Goal: Find specific page/section: Find specific page/section

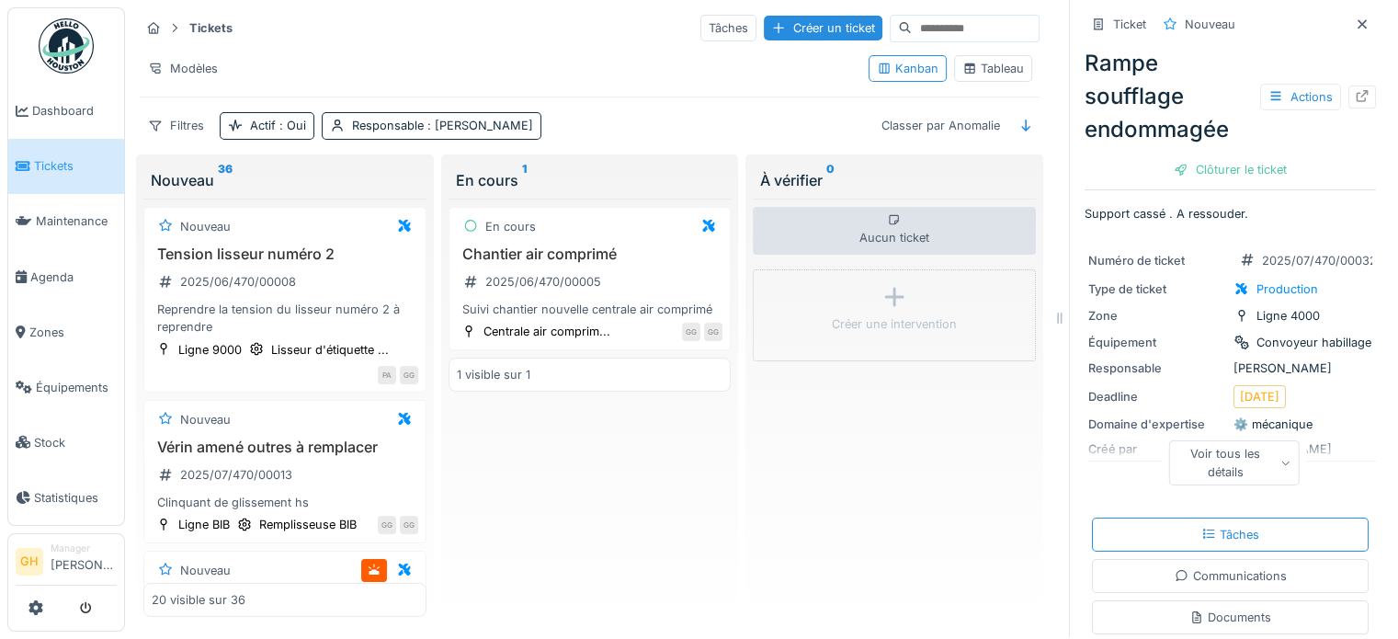
scroll to position [459, 0]
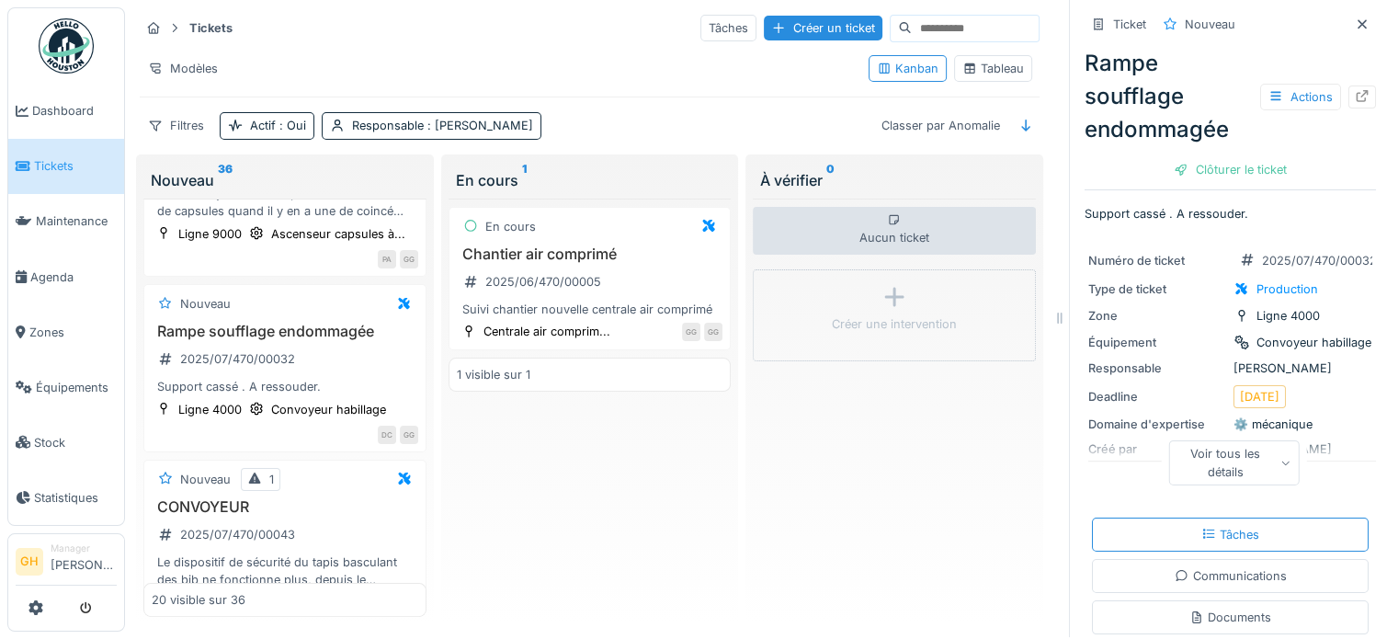
click at [40, 168] on span "Tickets" at bounding box center [75, 165] width 83 height 17
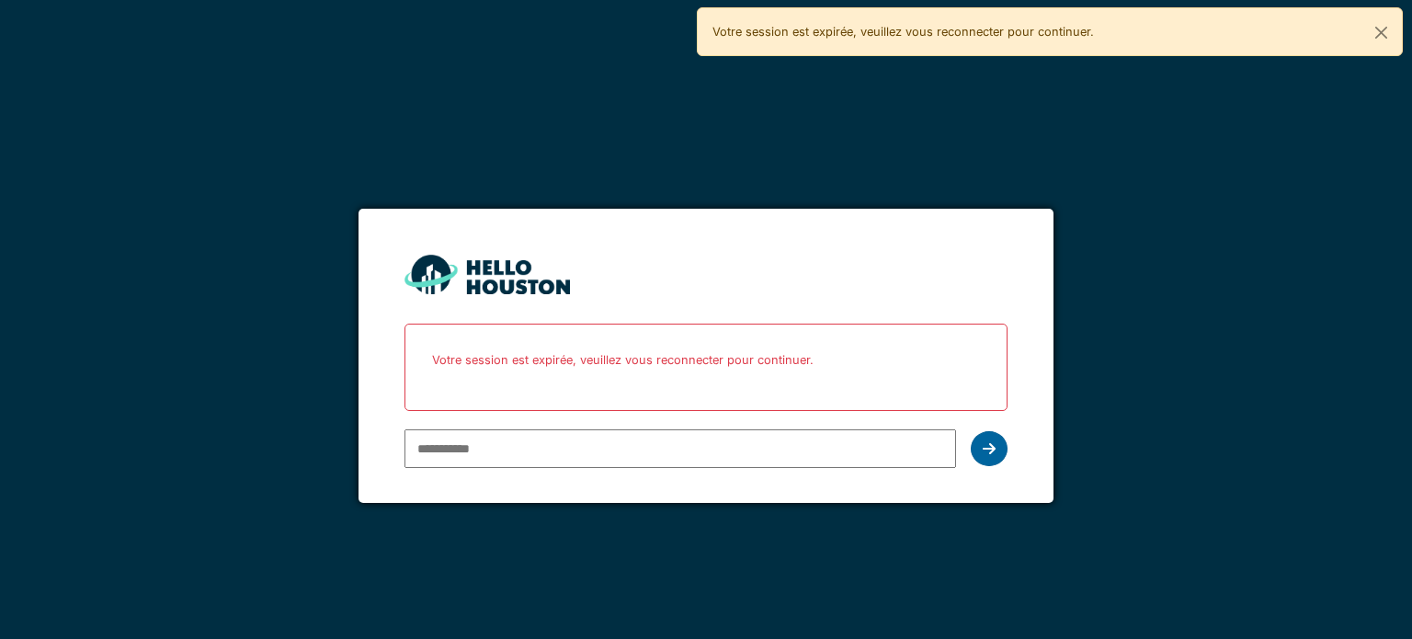
type input "**********"
click at [990, 441] on icon at bounding box center [988, 448] width 13 height 15
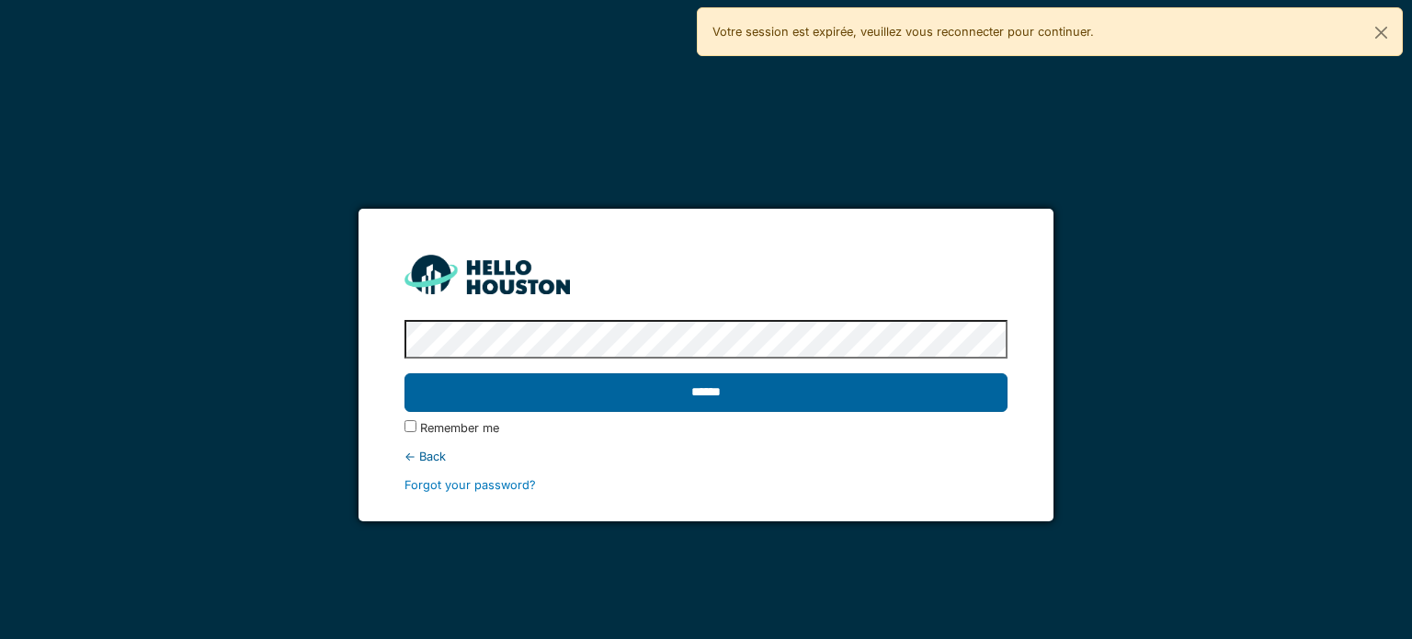
click at [670, 389] on input "******" at bounding box center [705, 392] width 602 height 39
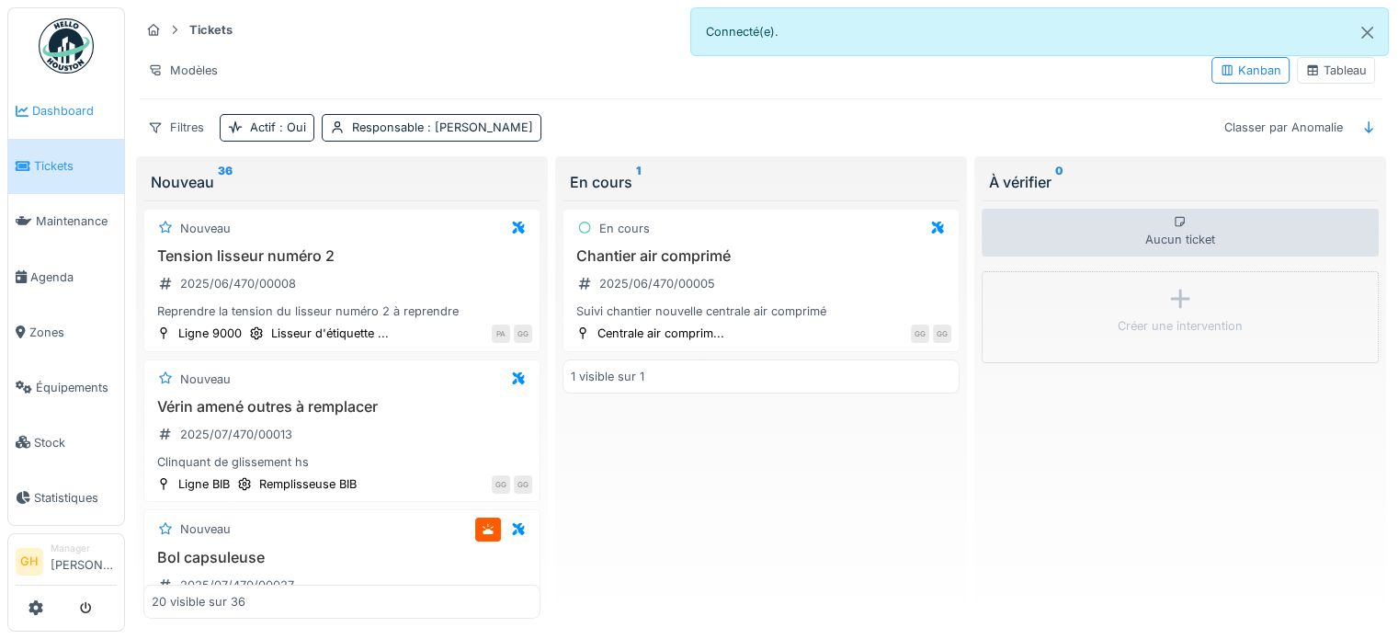
click at [22, 107] on icon at bounding box center [22, 111] width 13 height 13
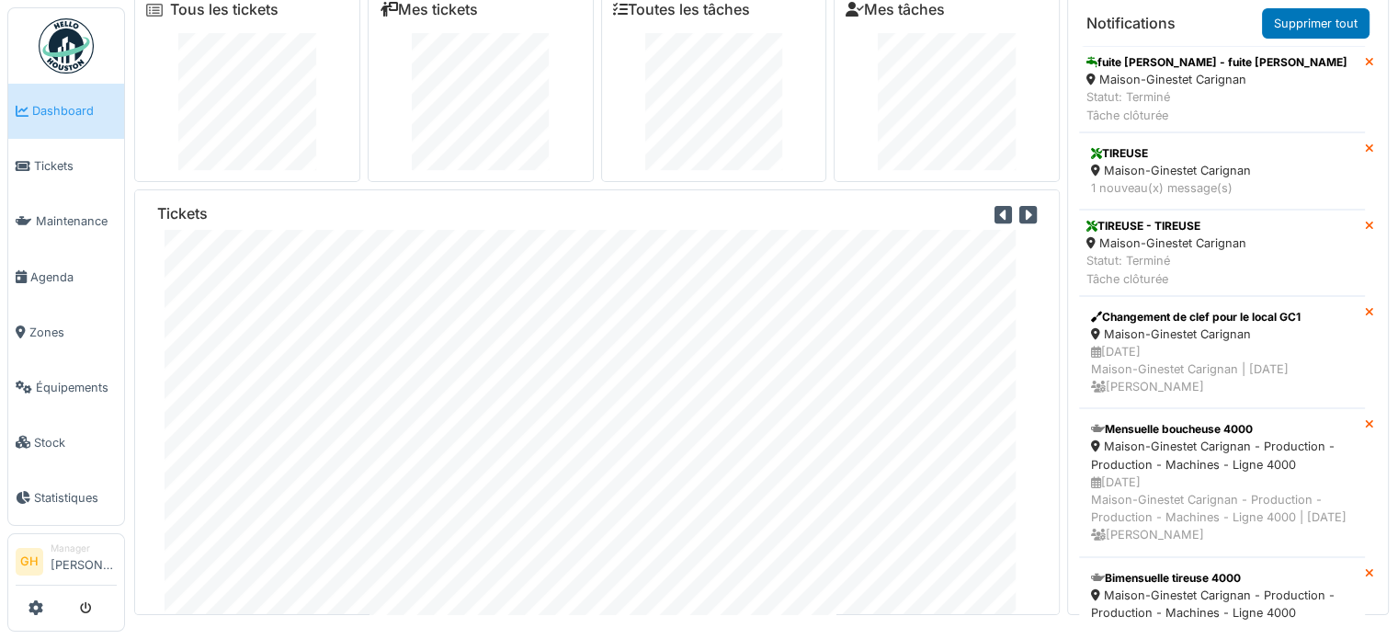
click at [994, 205] on icon at bounding box center [1002, 215] width 17 height 20
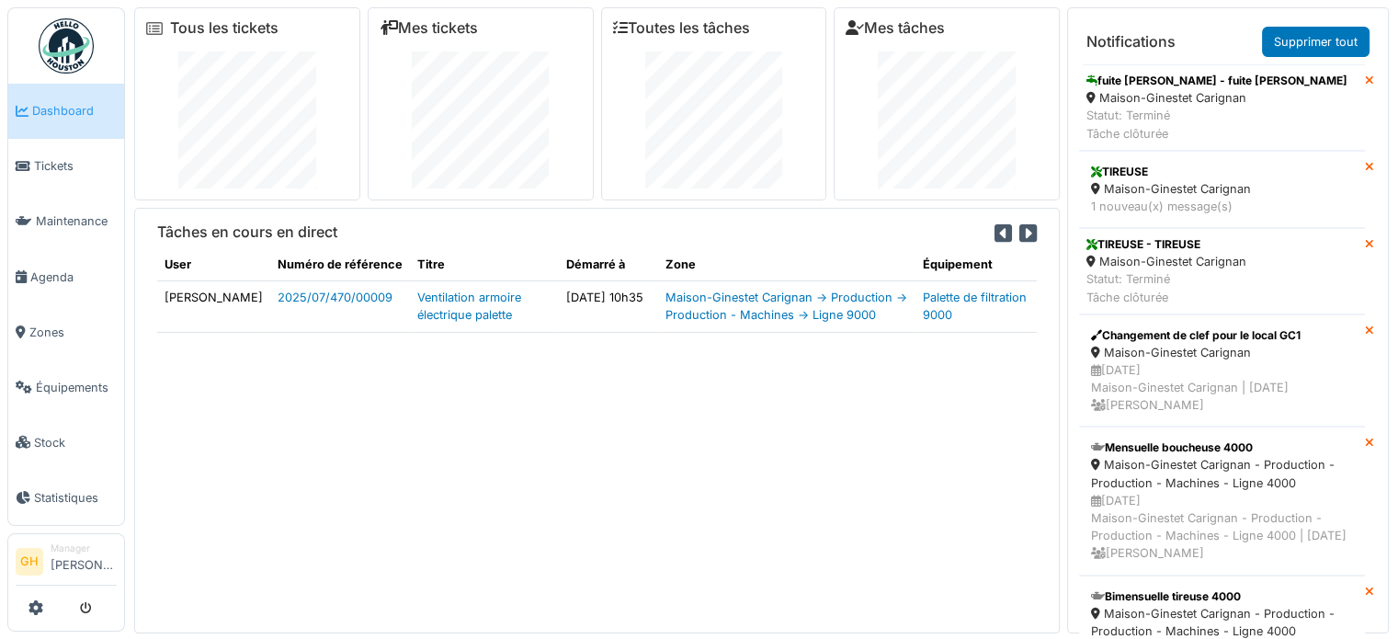
click at [1019, 234] on icon at bounding box center [1027, 233] width 17 height 20
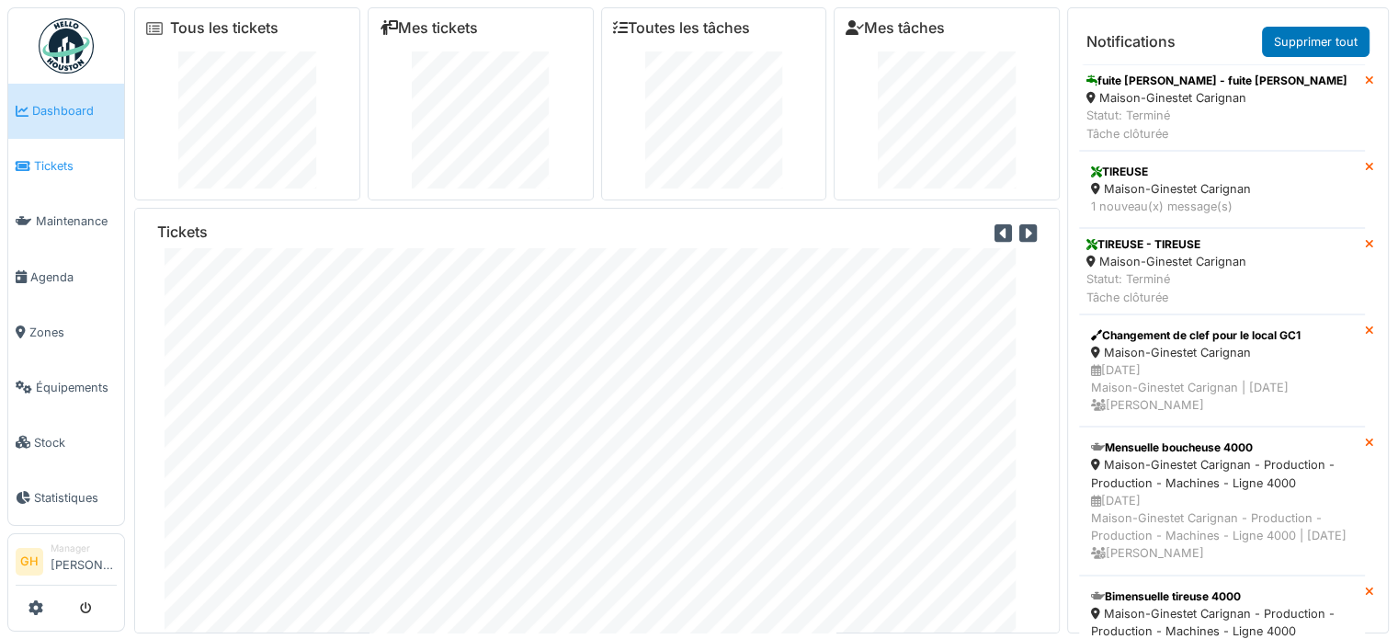
click at [59, 171] on span "Tickets" at bounding box center [75, 165] width 83 height 17
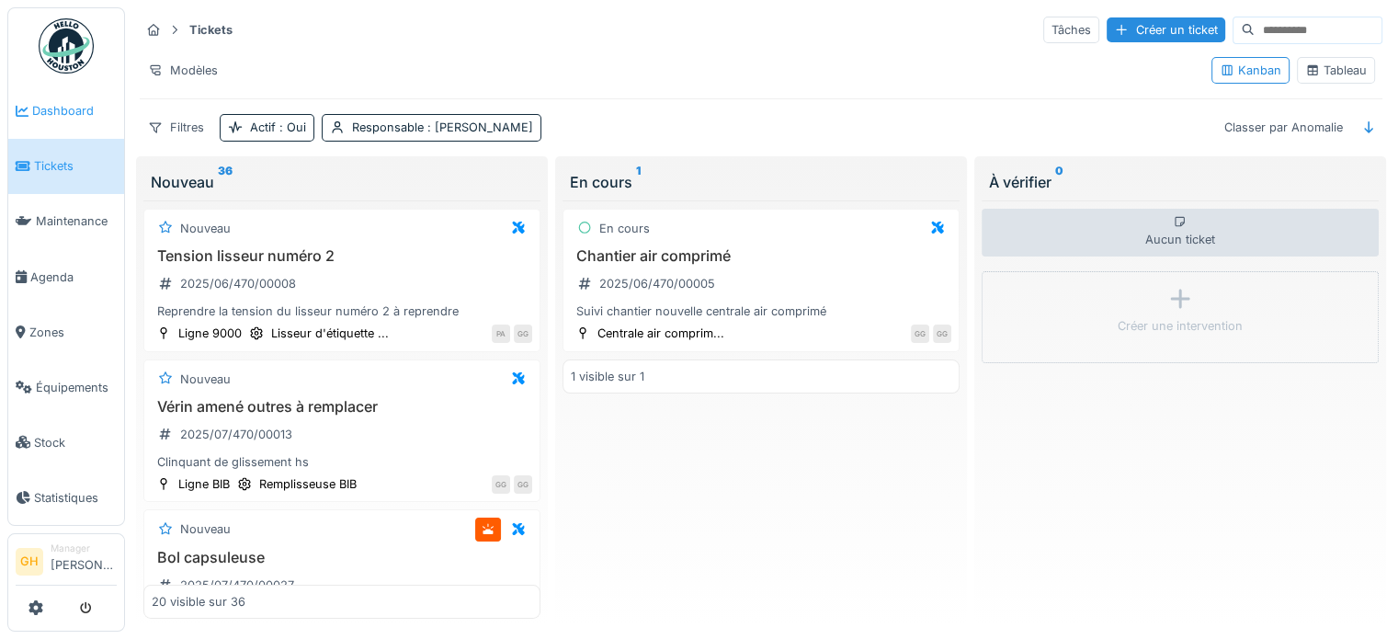
click at [62, 123] on link "Dashboard" at bounding box center [66, 111] width 116 height 55
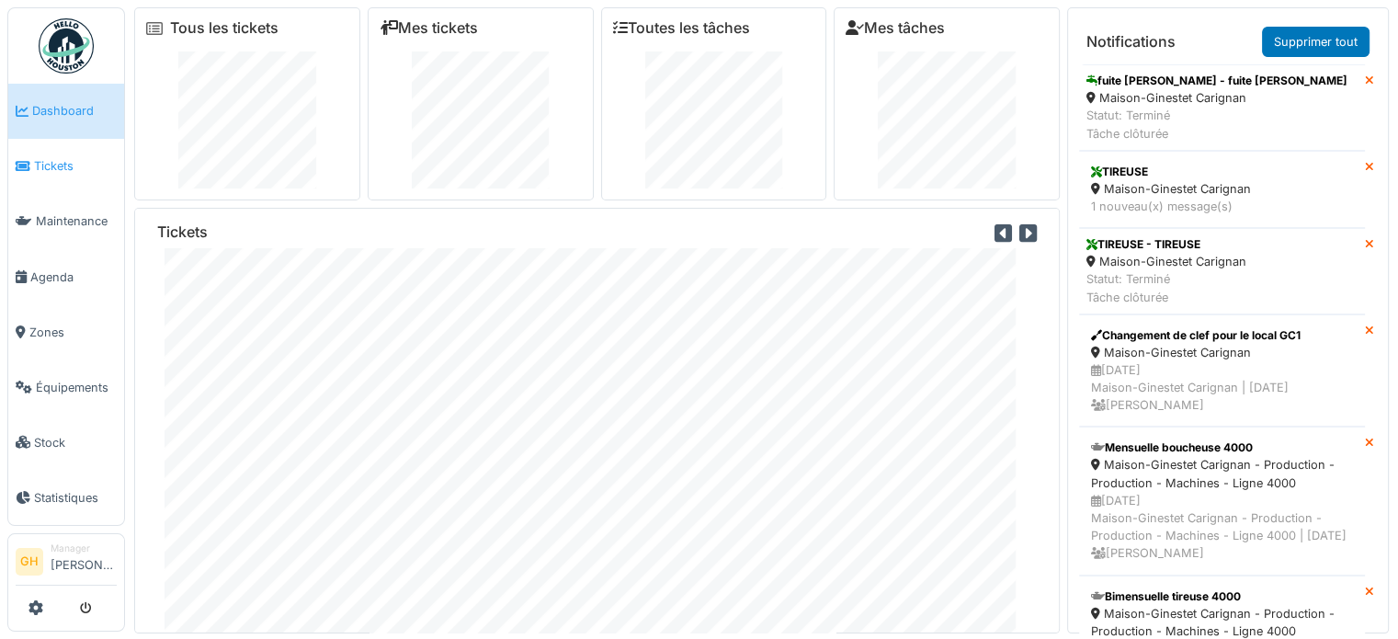
click at [47, 165] on span "Tickets" at bounding box center [75, 165] width 83 height 17
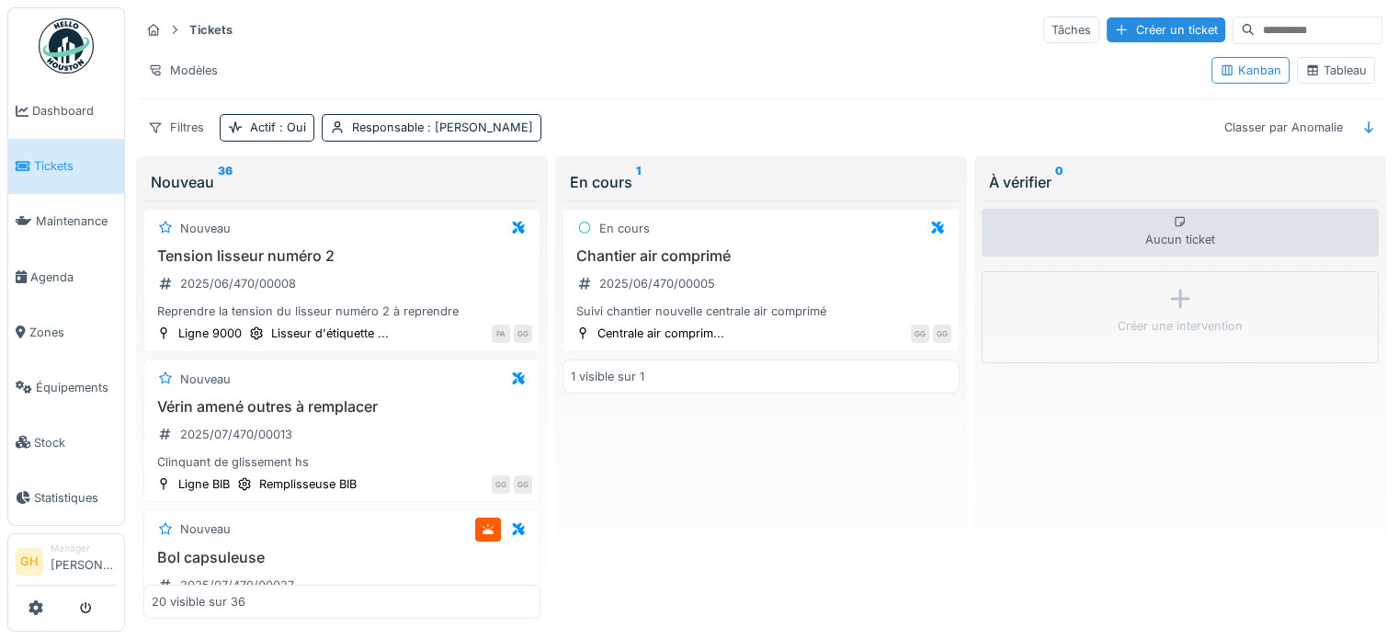
click at [1305, 62] on div "Tableau" at bounding box center [1336, 70] width 62 height 17
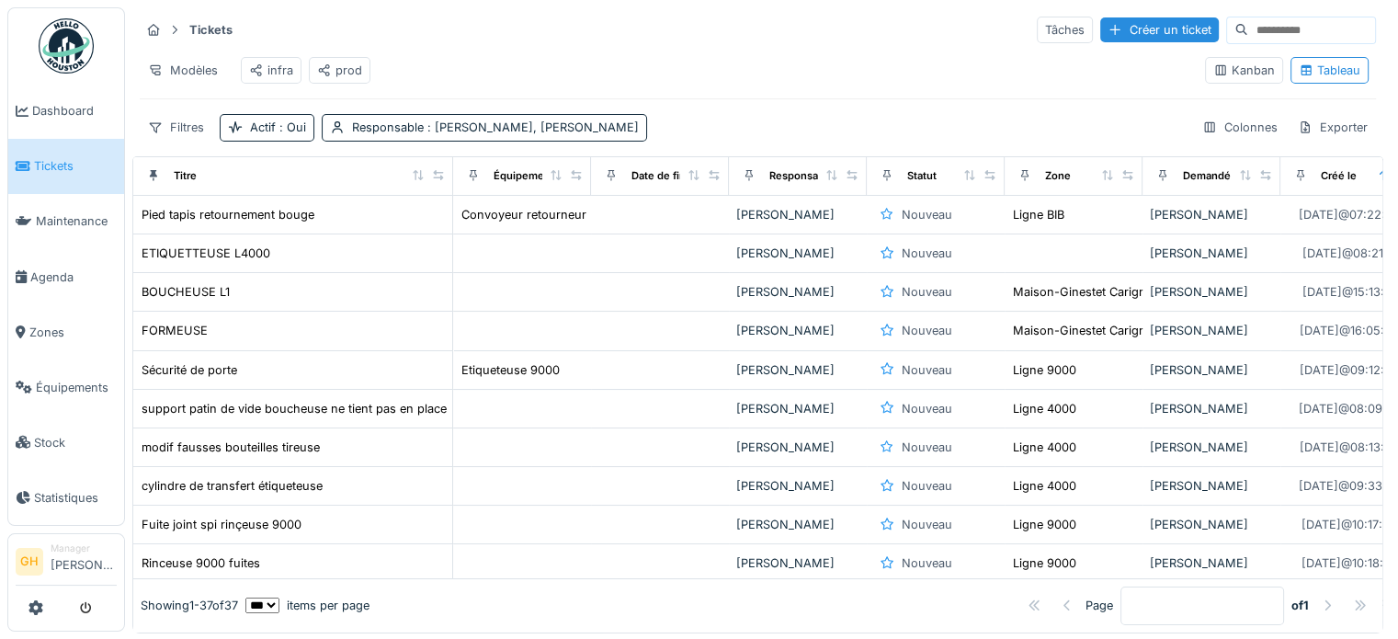
click at [279, 62] on div "infra" at bounding box center [271, 70] width 44 height 17
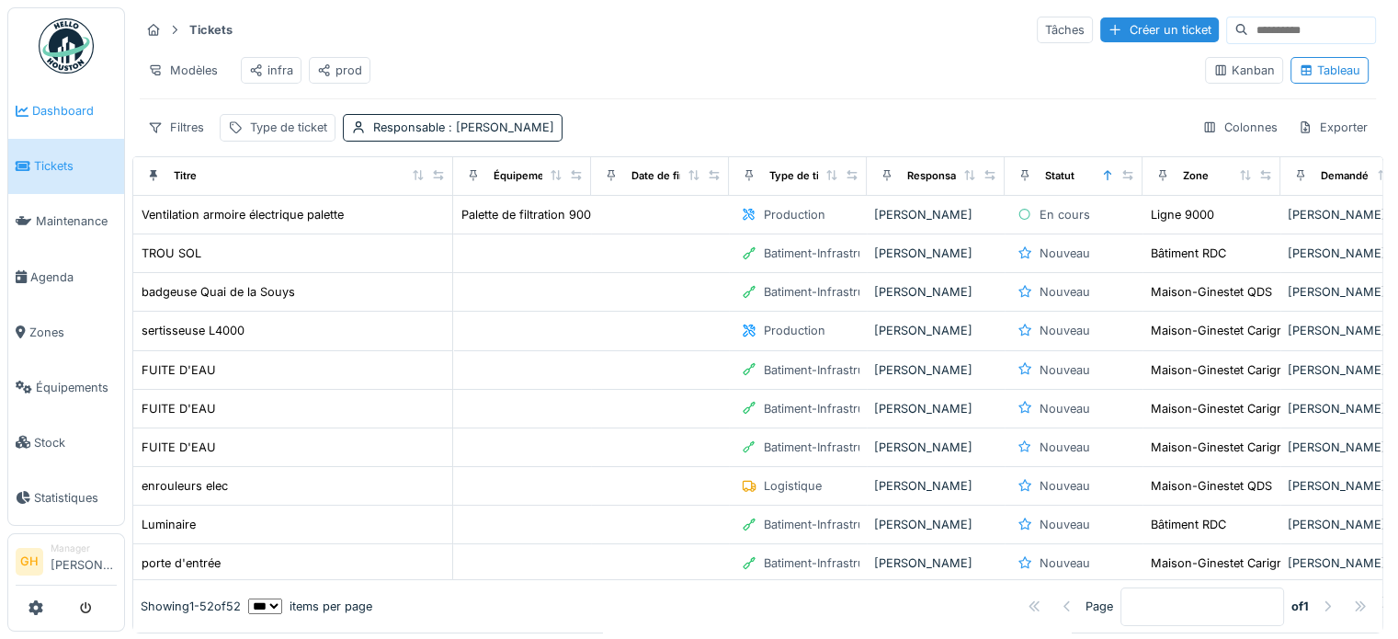
click at [73, 126] on link "Dashboard" at bounding box center [66, 111] width 116 height 55
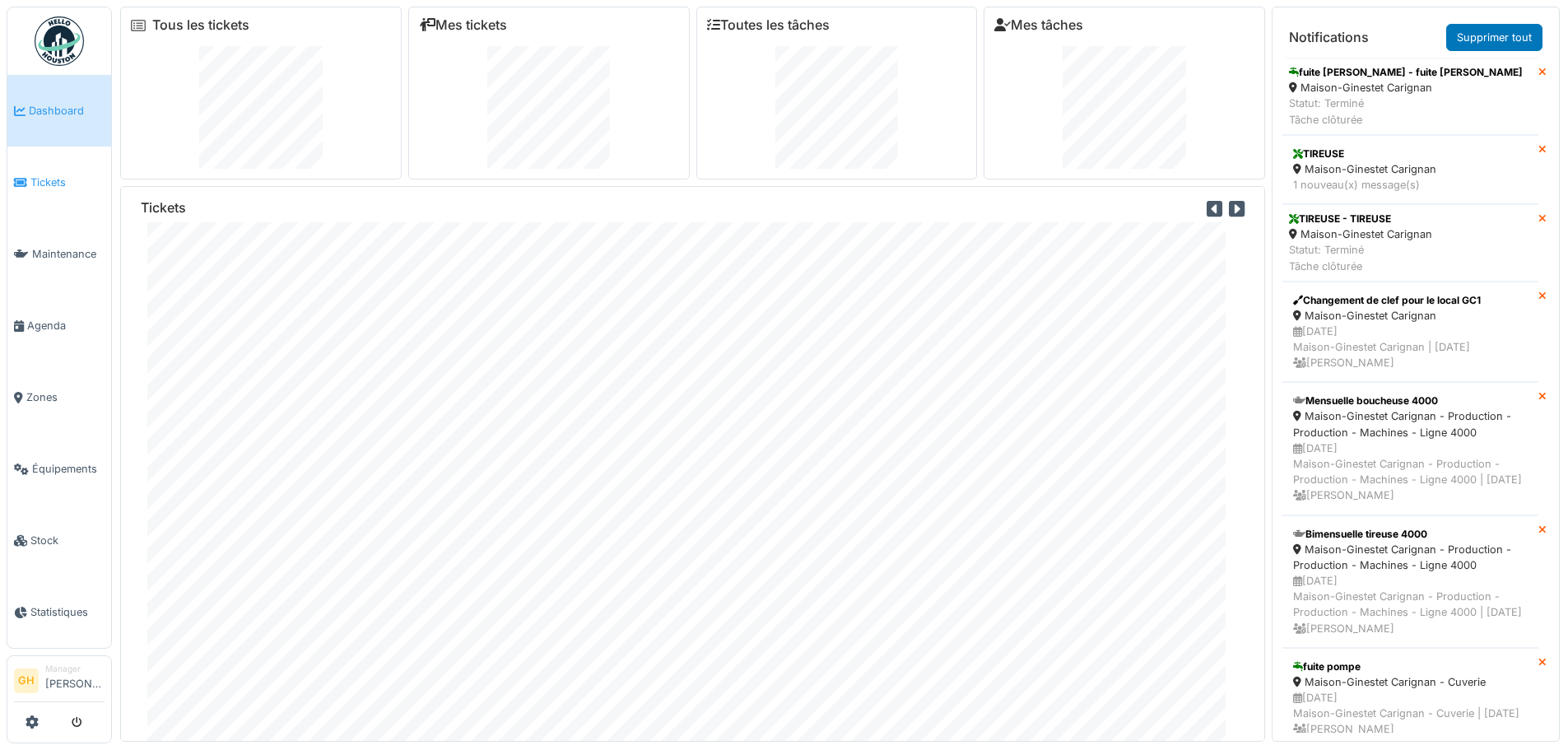
click at [73, 196] on link "Tickets" at bounding box center [59, 183] width 104 height 72
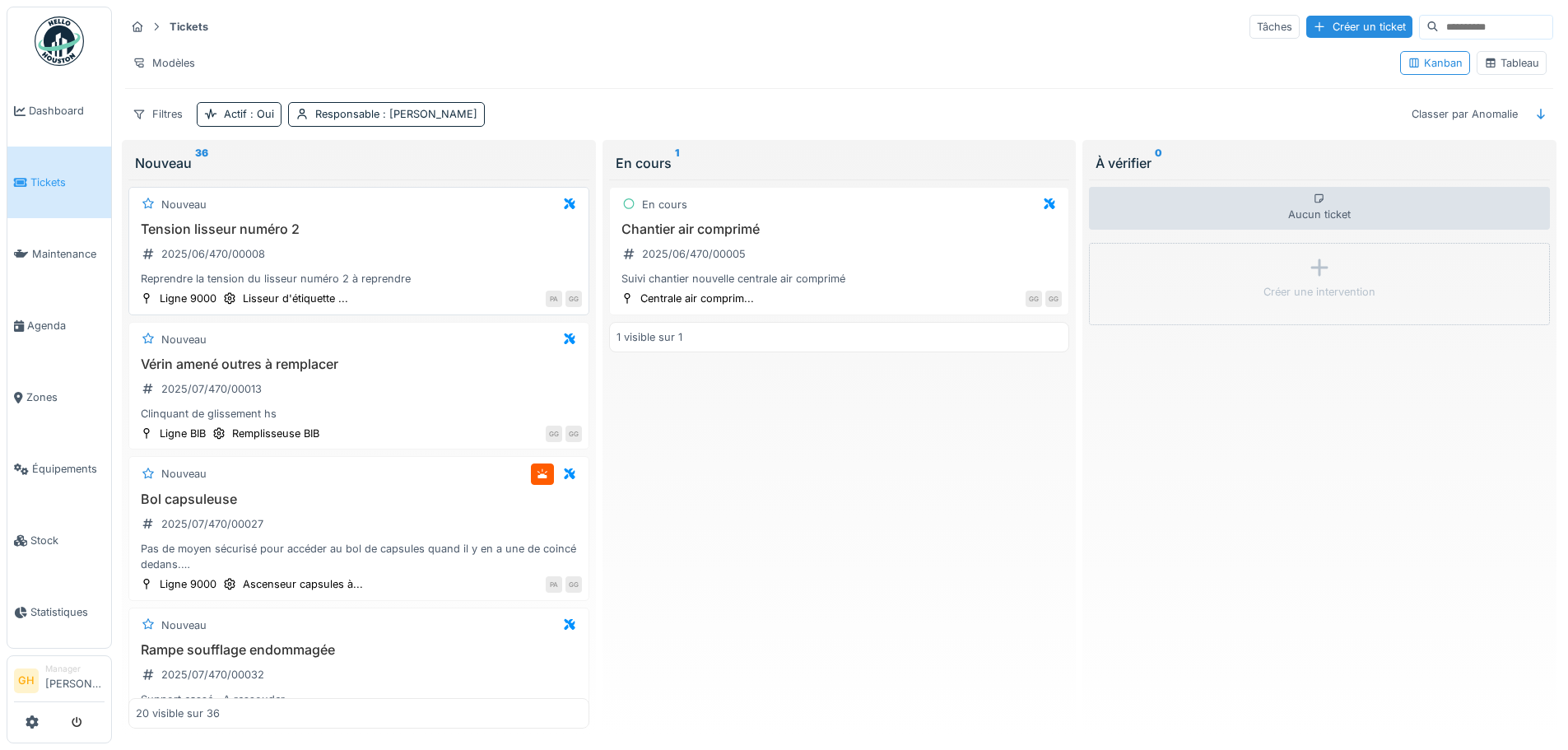
click at [353, 225] on h3 "Tension lisseur numéro 2" at bounding box center [359, 228] width 446 height 15
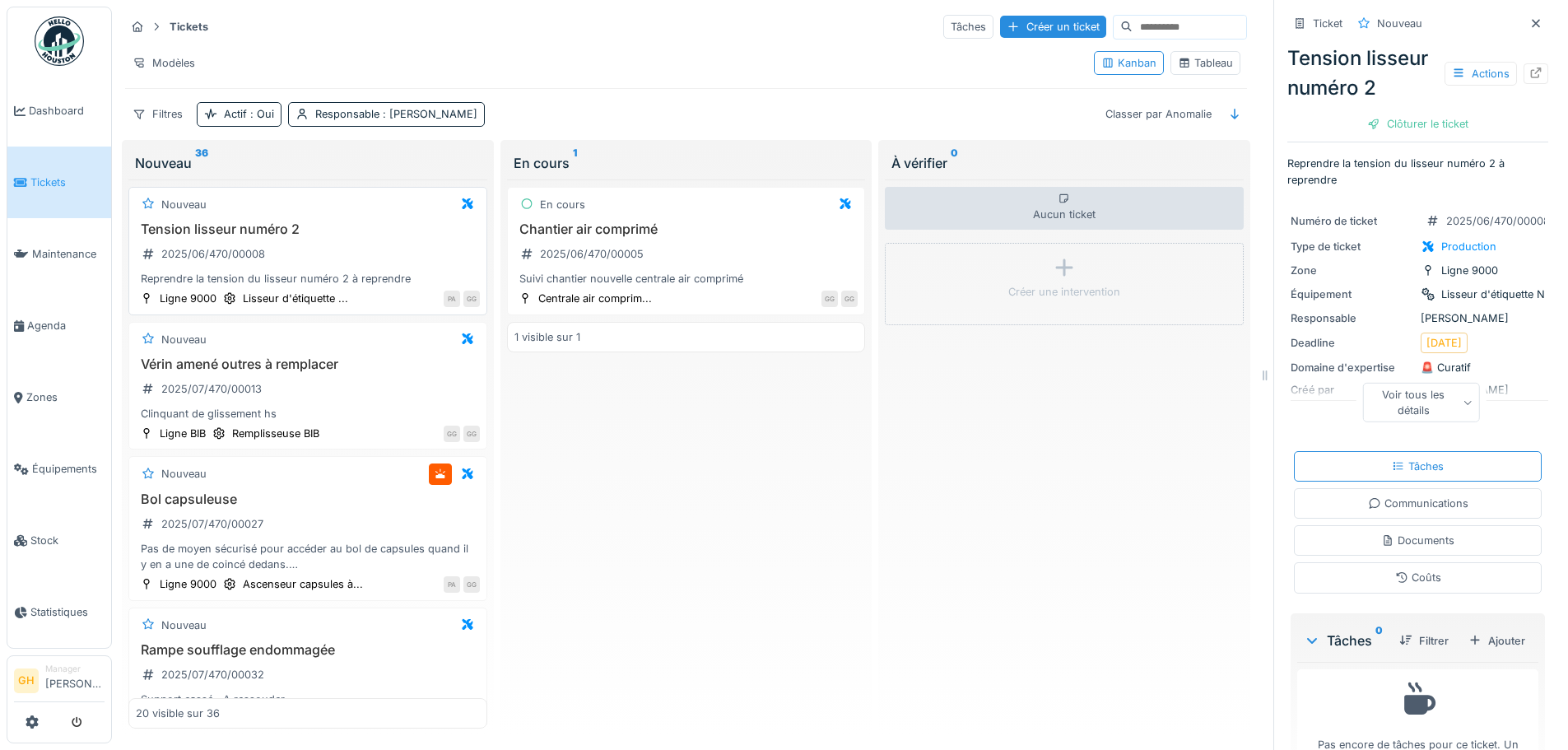
drag, startPoint x: 390, startPoint y: 233, endPoint x: 377, endPoint y: 233, distance: 13.0
click at [381, 233] on h3 "Tension lisseur numéro 2" at bounding box center [308, 228] width 344 height 15
click at [1209, 61] on div "Tableau" at bounding box center [1205, 63] width 56 height 15
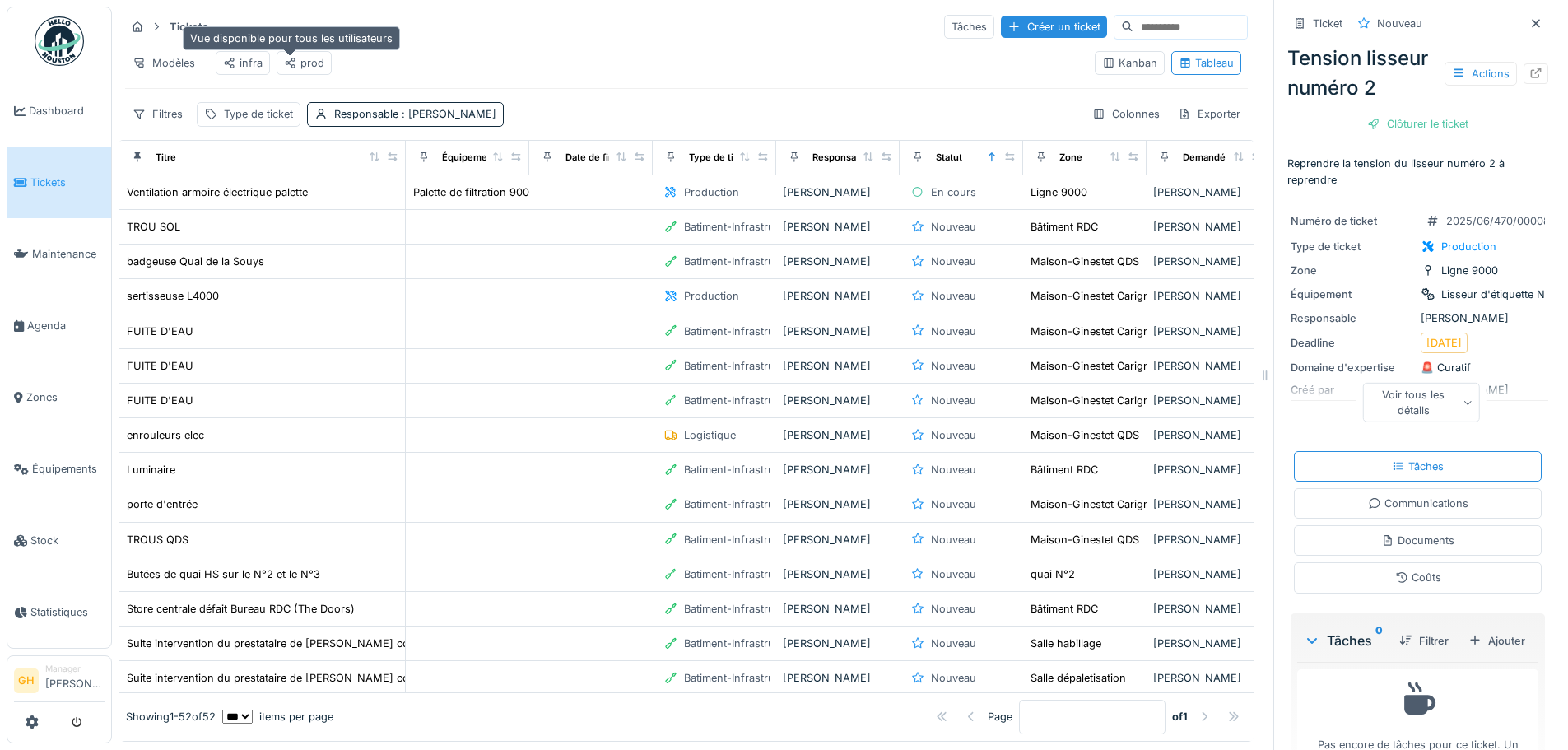
click at [294, 67] on icon at bounding box center [290, 63] width 13 height 11
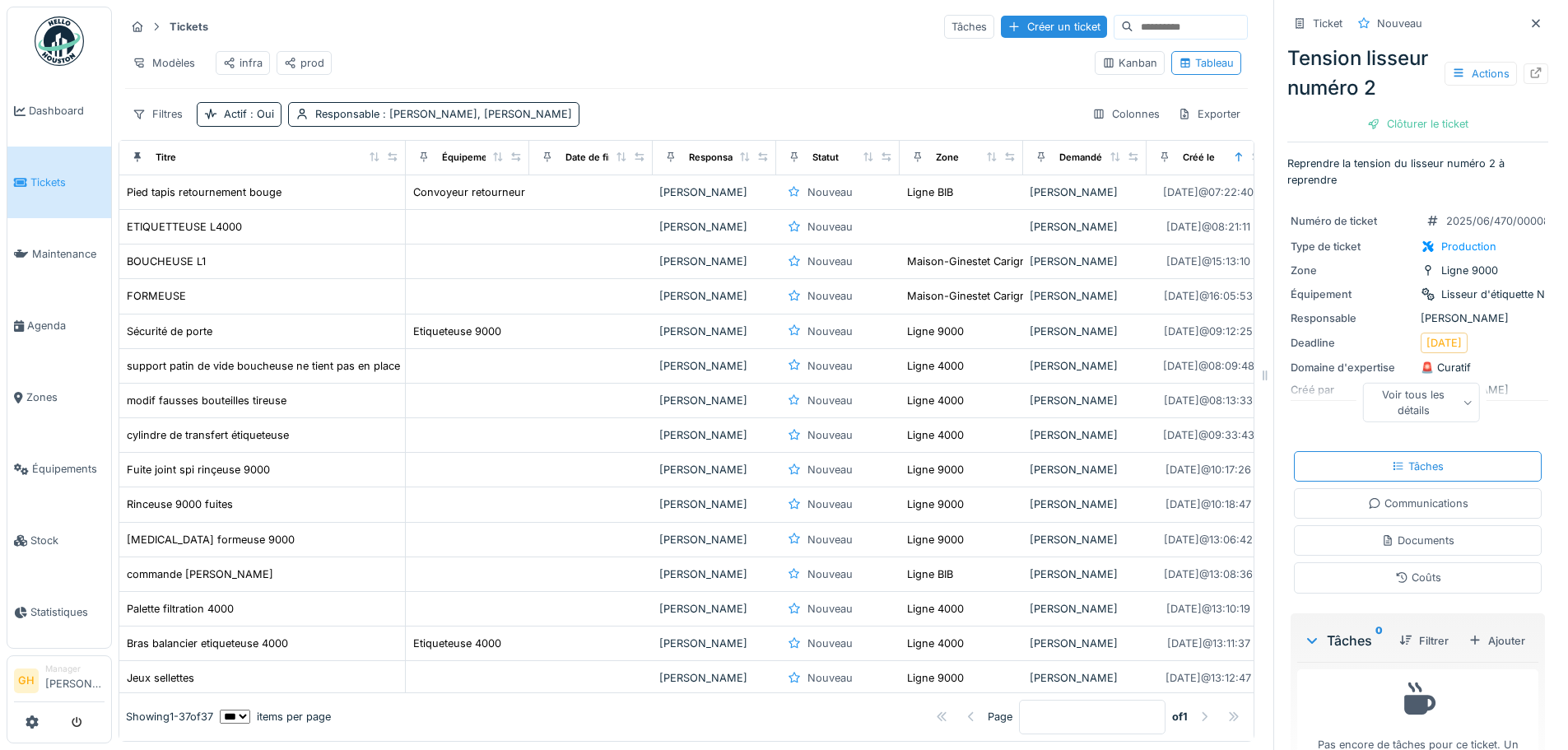
click at [1133, 23] on input at bounding box center [1189, 27] width 114 height 23
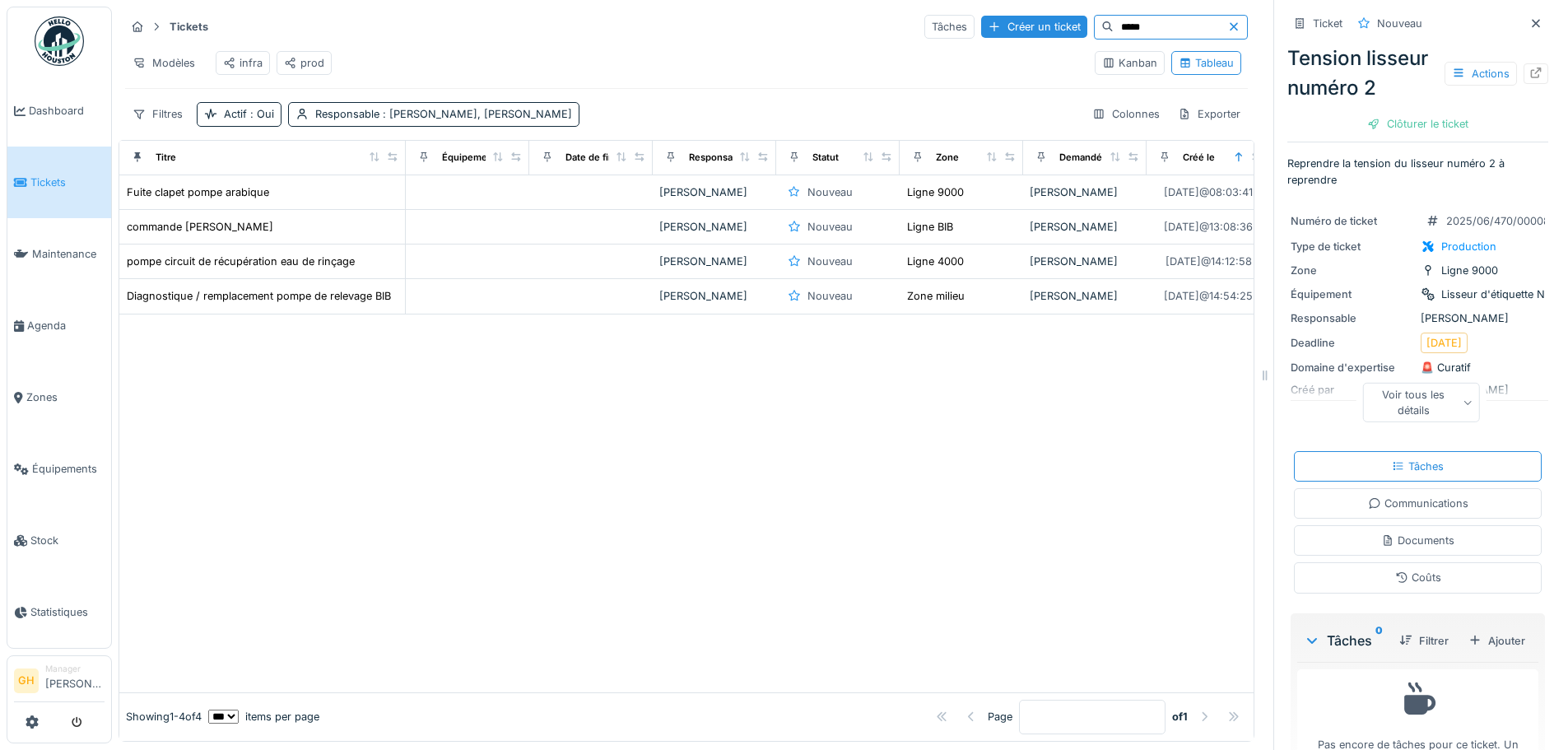
type input "*****"
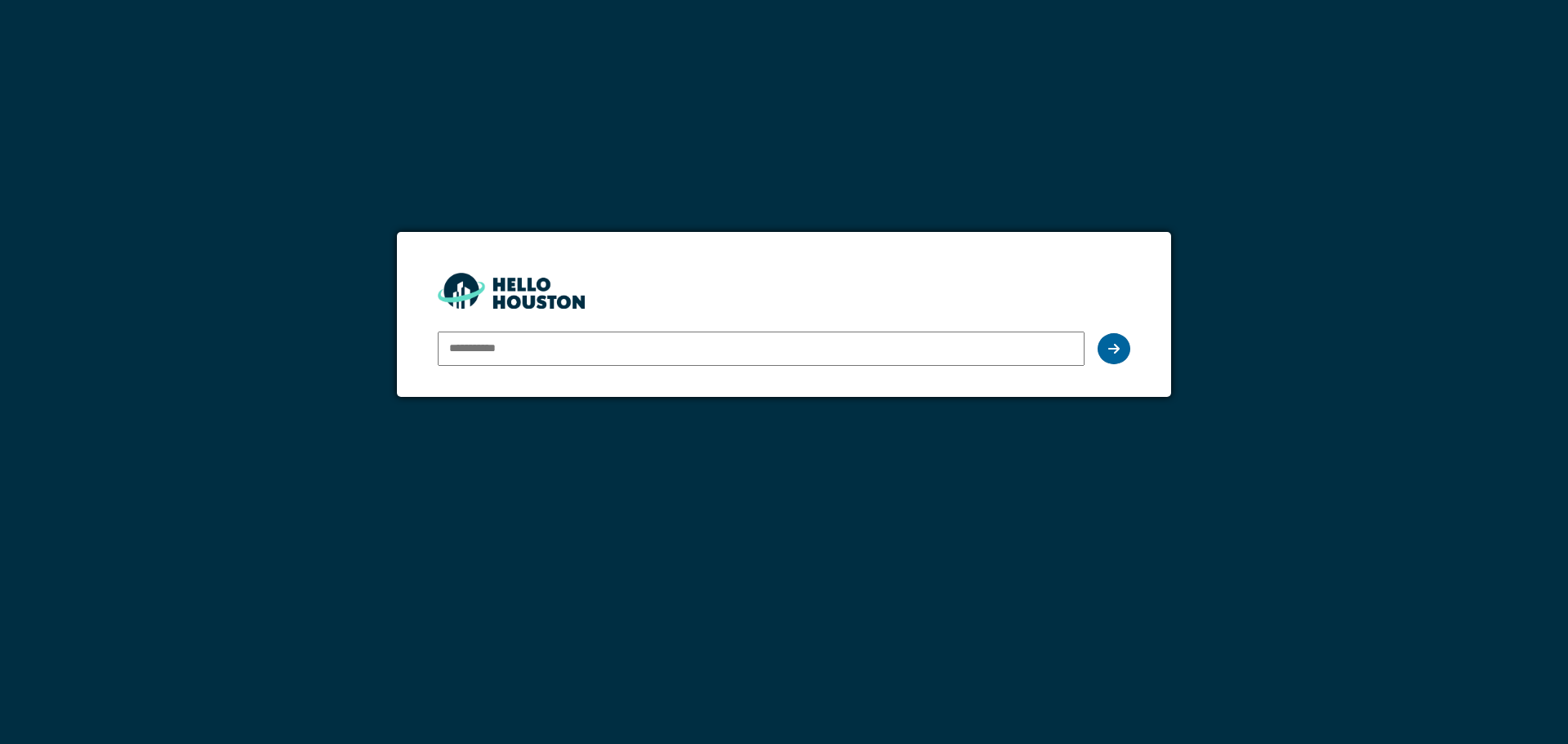
type input "**********"
click at [1112, 338] on div at bounding box center [1114, 348] width 33 height 31
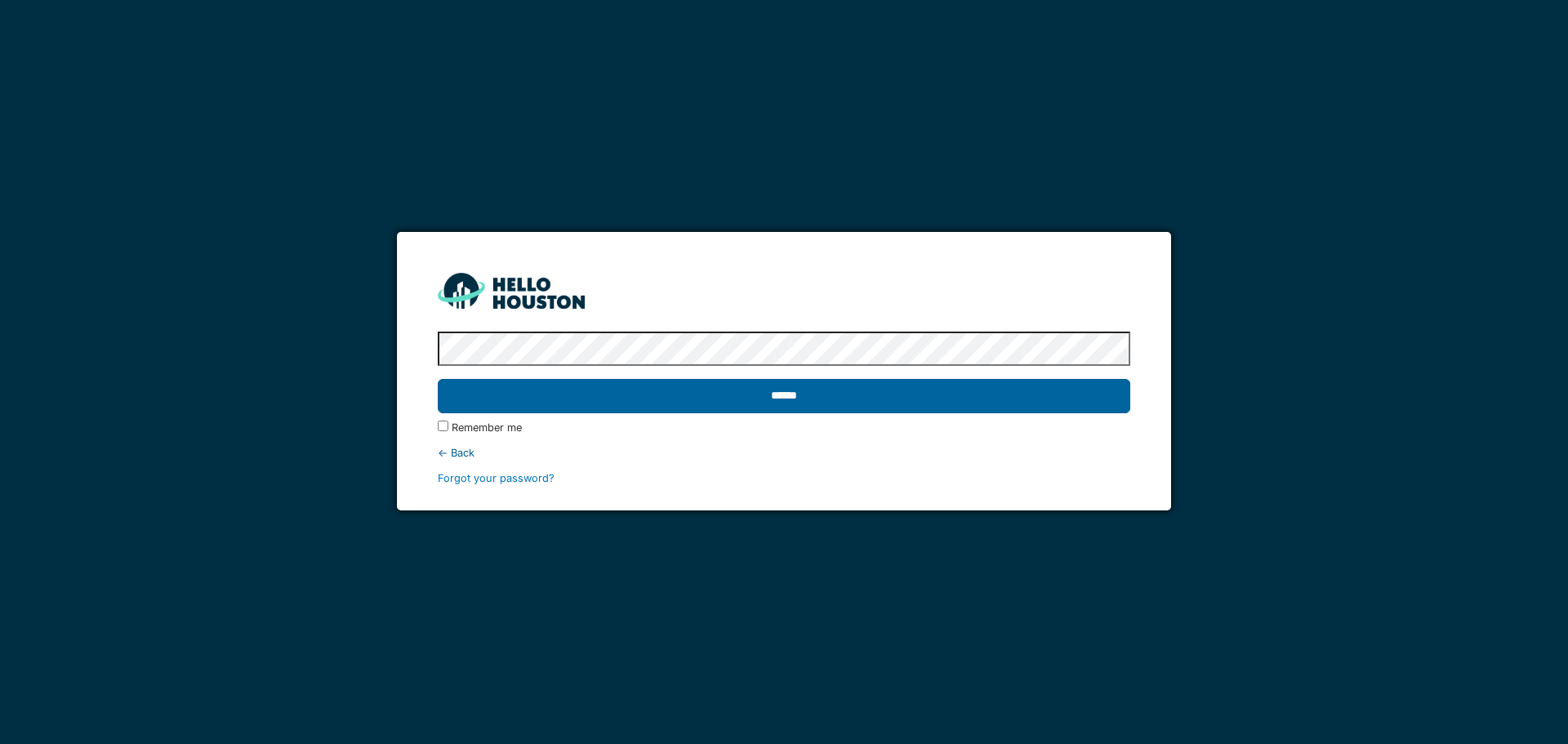
click at [1030, 384] on input "******" at bounding box center [784, 396] width 692 height 35
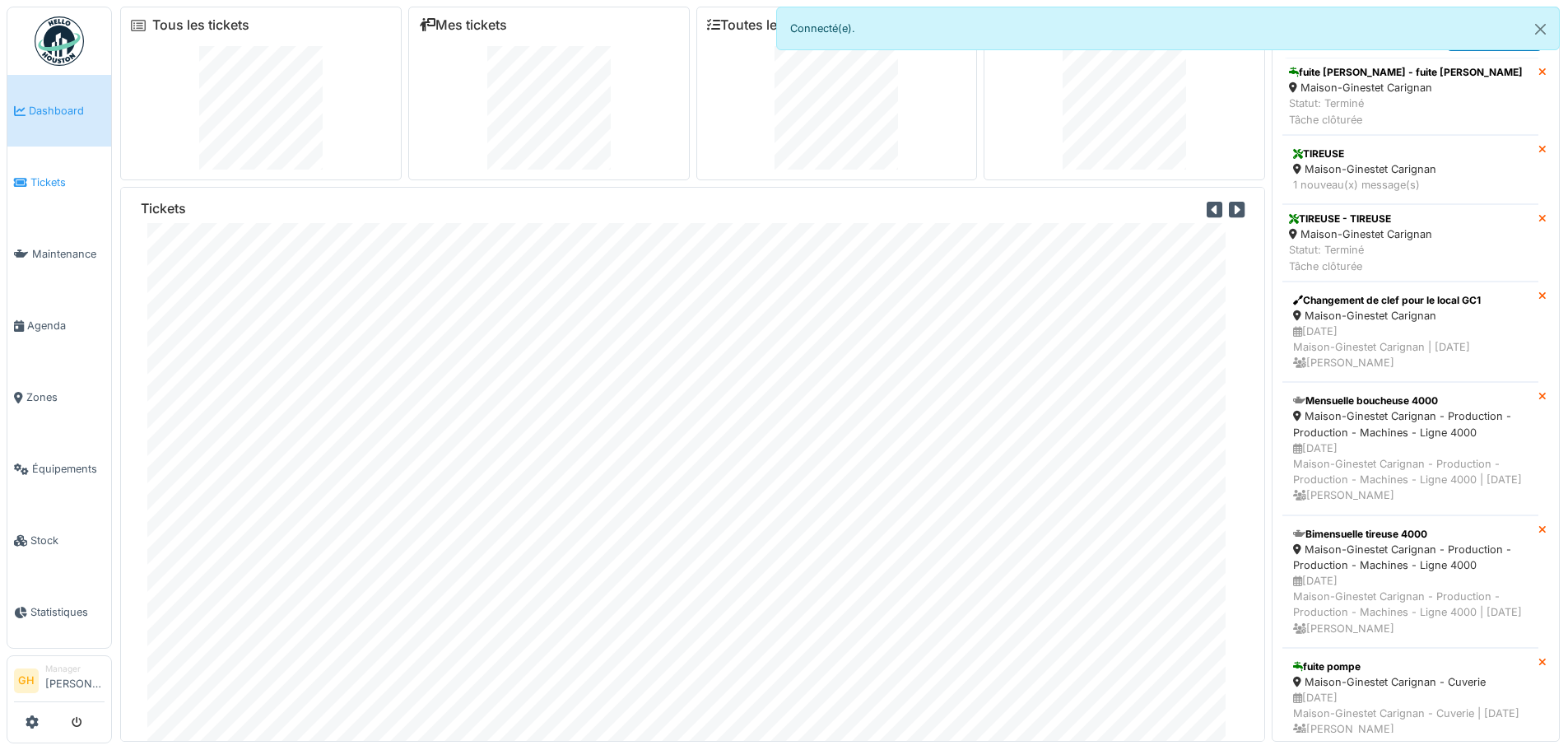
click at [45, 188] on link "Tickets" at bounding box center [59, 183] width 104 height 72
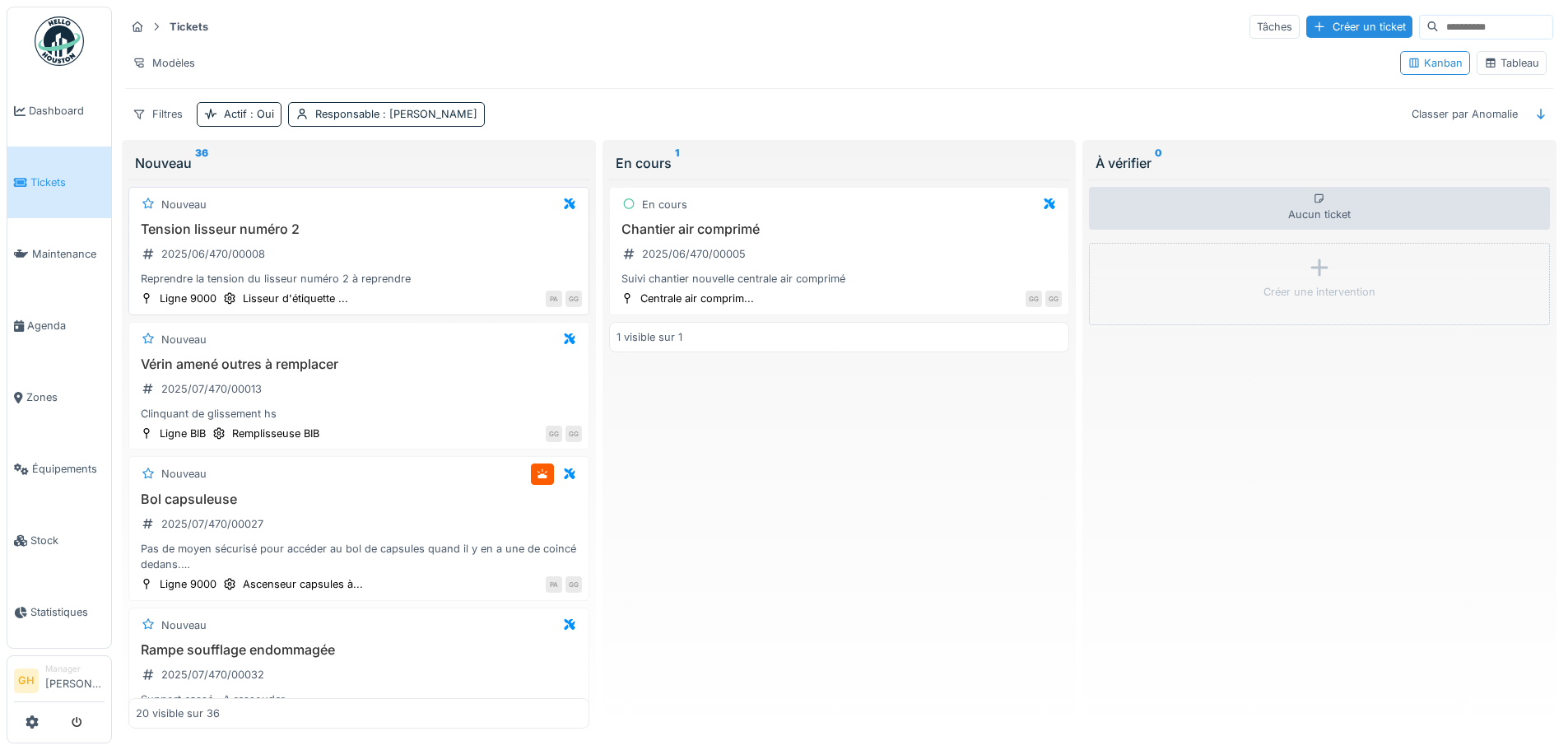
click at [441, 266] on div "Tension lisseur numéro 2 2025/06/470/00008 Reprendre la tension du lisseur numé…" at bounding box center [359, 254] width 446 height 66
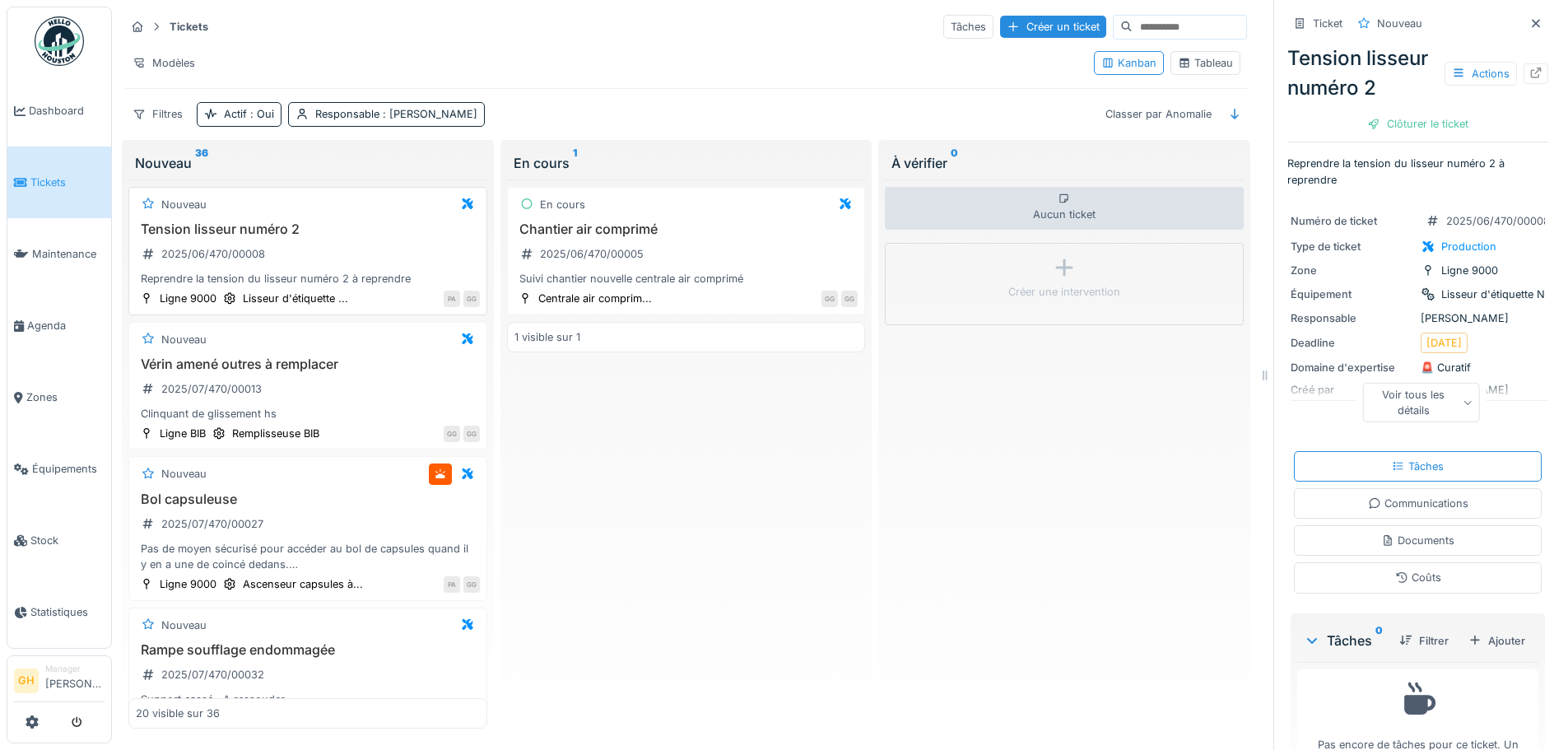
click at [380, 267] on div "Tension lisseur numéro 2 2025/06/470/00008 Reprendre la tension du lisseur numé…" at bounding box center [308, 254] width 344 height 66
